Goal: Information Seeking & Learning: Learn about a topic

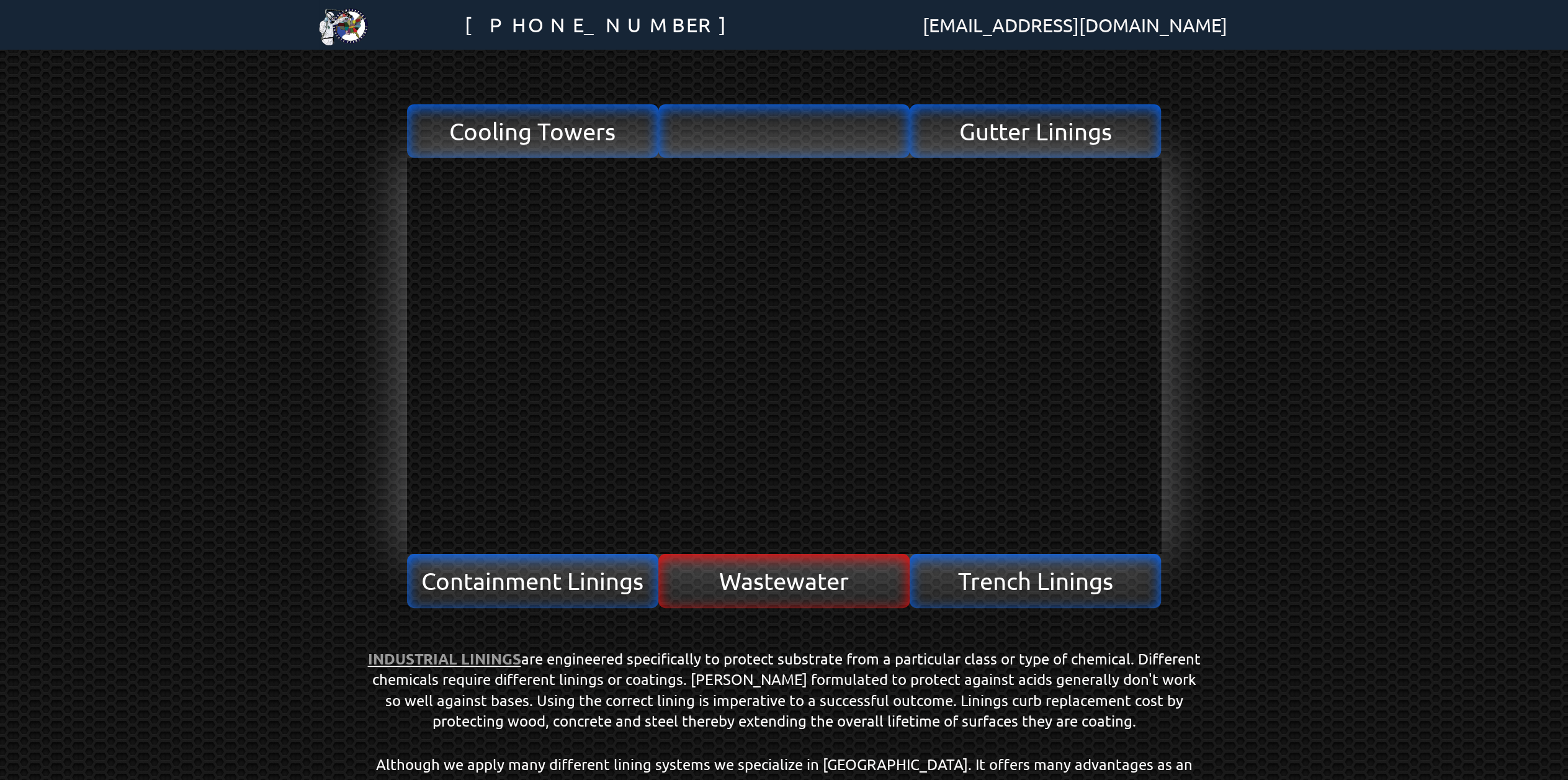
click at [817, 589] on span "Wastewater" at bounding box center [784, 580] width 130 height 24
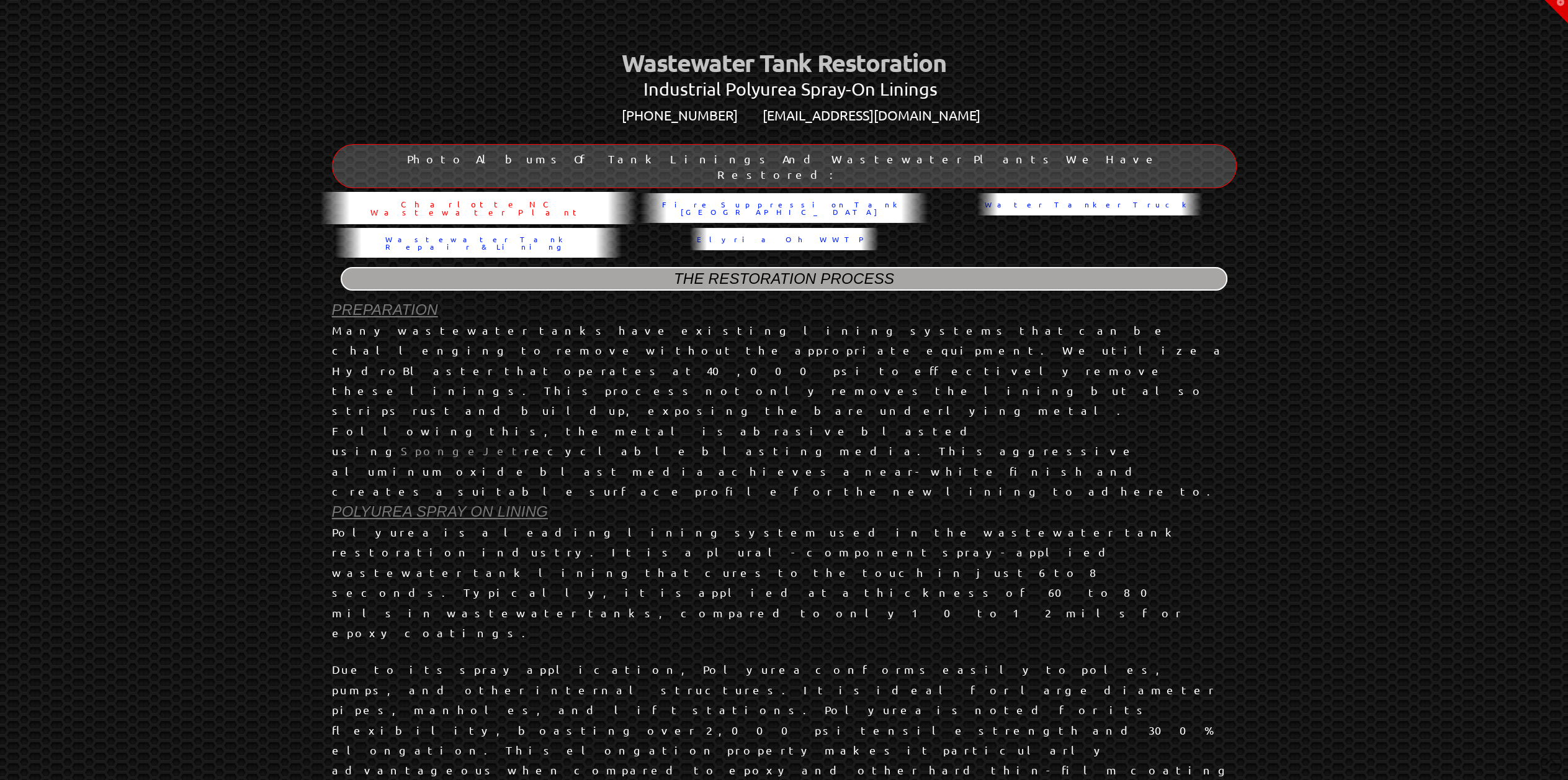
click at [416, 200] on span "Charlotte NC Wastewater Plant" at bounding box center [479, 207] width 302 height 16
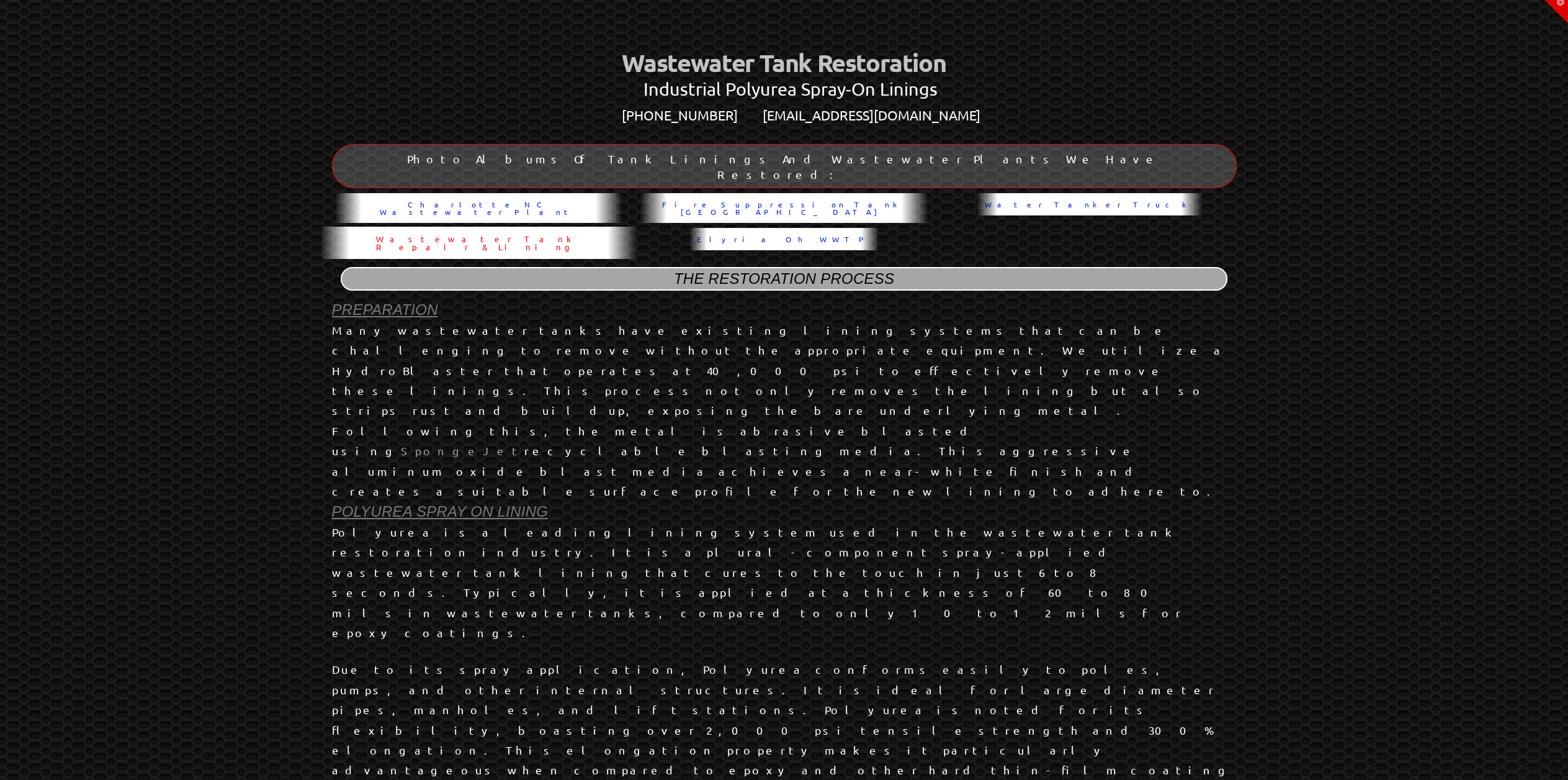
click at [542, 235] on span "Wastewater Tank Repair & Lining" at bounding box center [479, 243] width 302 height 16
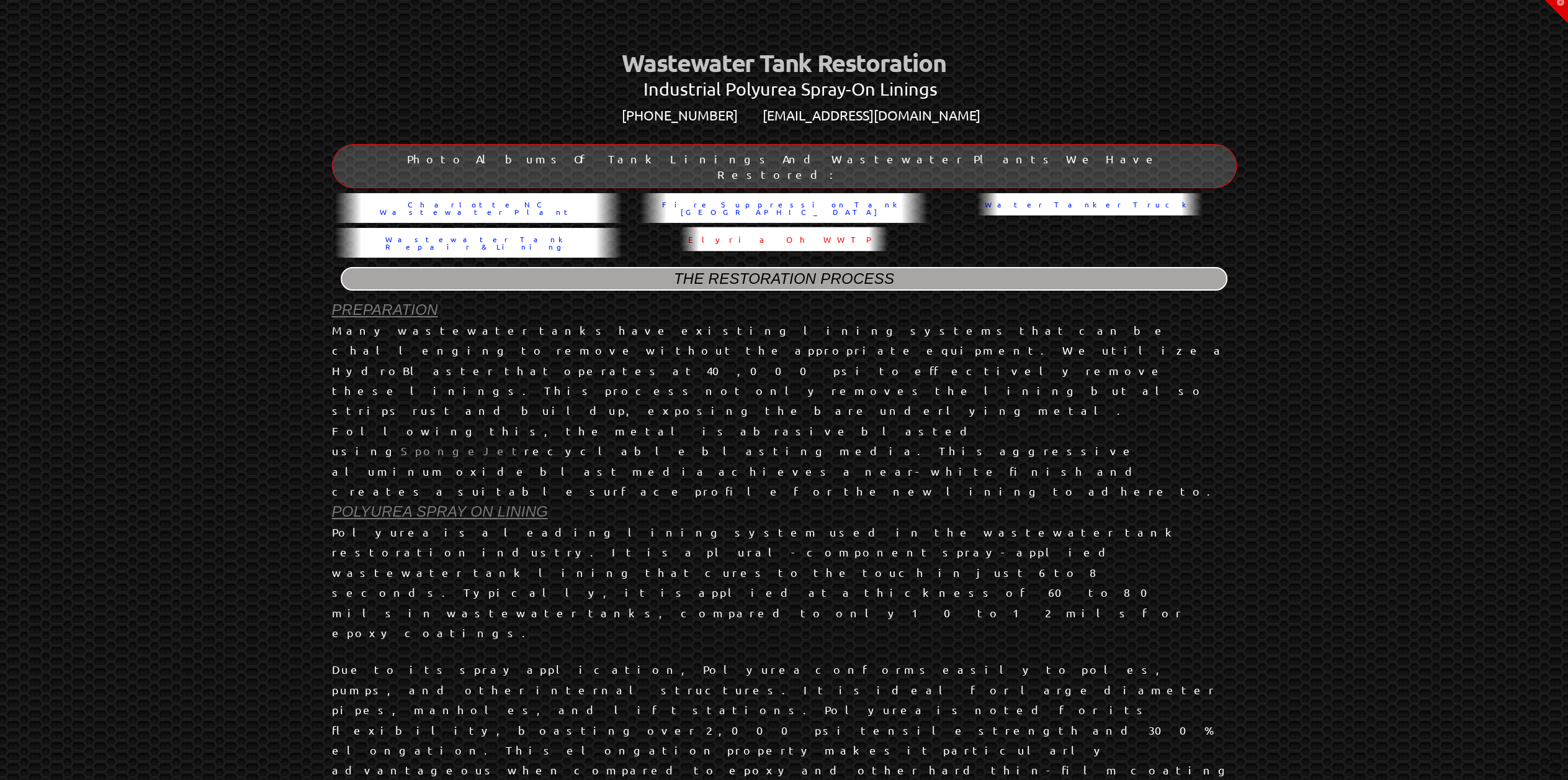
click at [843, 236] on span "Elyria Oh WWTP" at bounding box center [784, 239] width 192 height 8
